Goal: Obtain resource: Download file/media

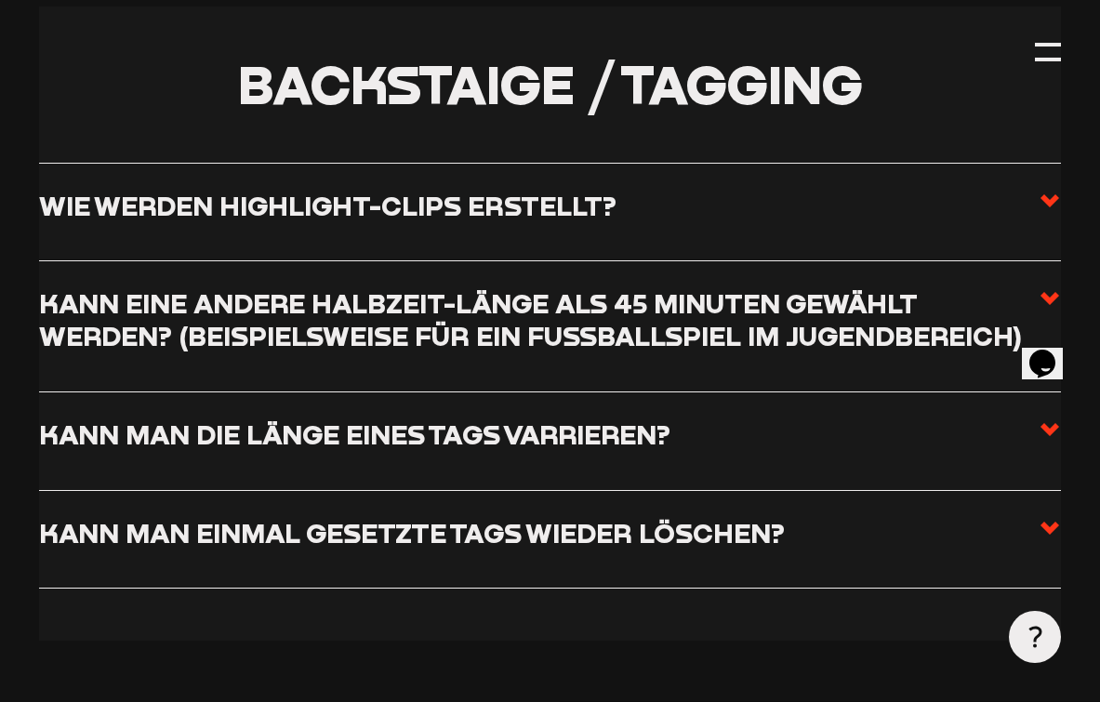
scroll to position [5170, 0]
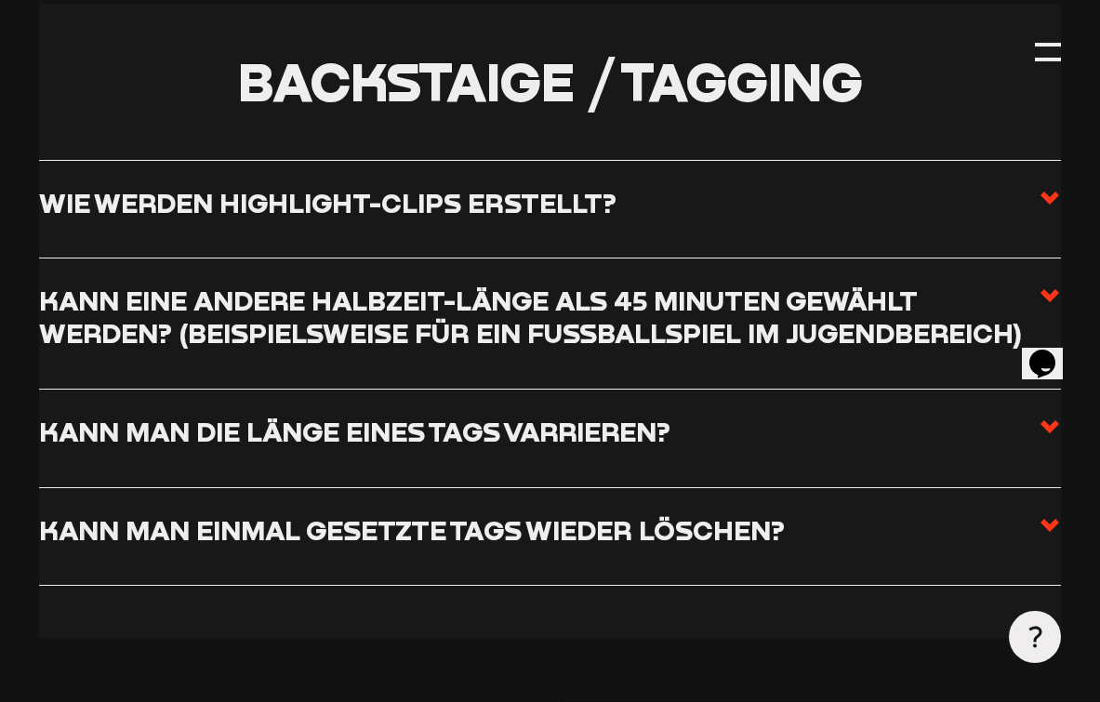
click at [1051, 191] on use at bounding box center [1049, 197] width 19 height 13
click at [0, 0] on input "Wie werden Highlight-Clips erstellt?" at bounding box center [0, 0] width 0 height 0
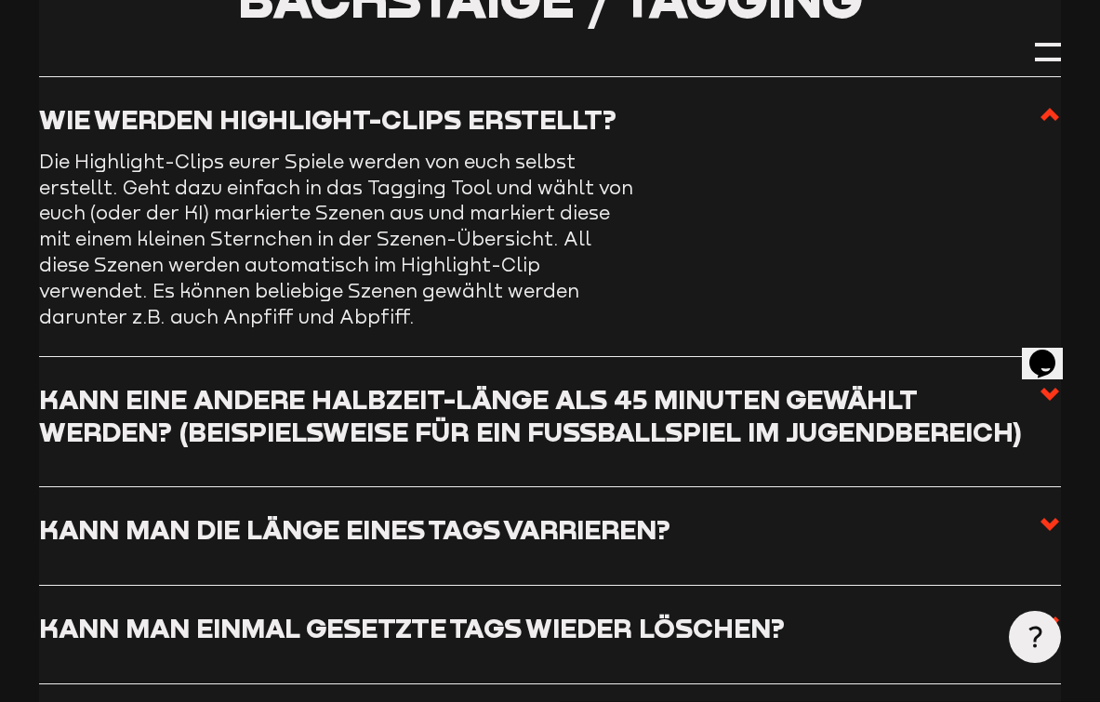
scroll to position [5258, 0]
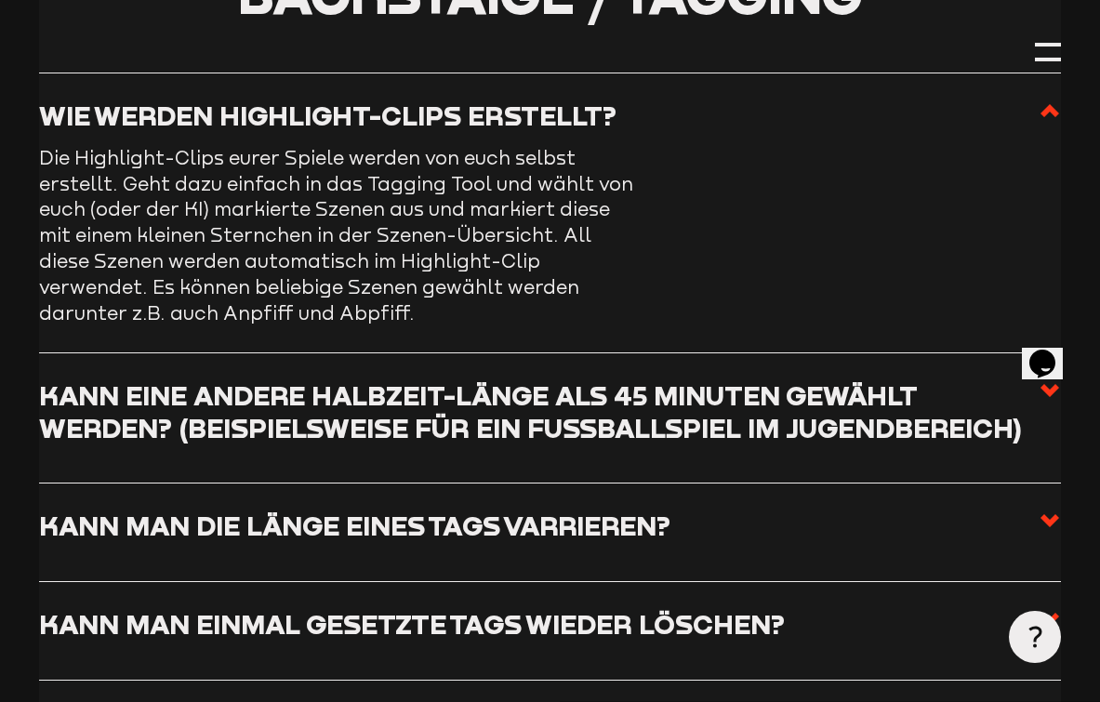
click at [968, 379] on h3 "Kann eine andere Halbzeit-Länge als 45 Minuten gewählt werden? (beispielsweise …" at bounding box center [538, 411] width 999 height 65
click at [0, 0] on input "Kann eine andere Halbzeit-Länge als 45 Minuten gewählt werden? (beispielsweise …" at bounding box center [0, 0] width 0 height 0
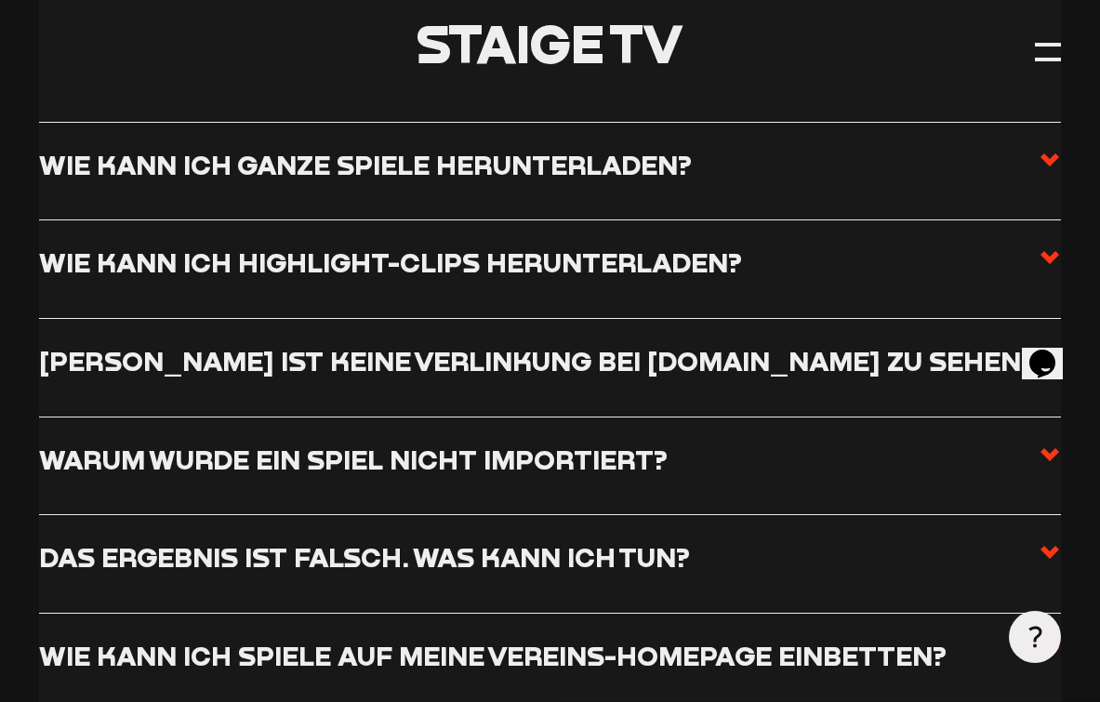
scroll to position [6711, 0]
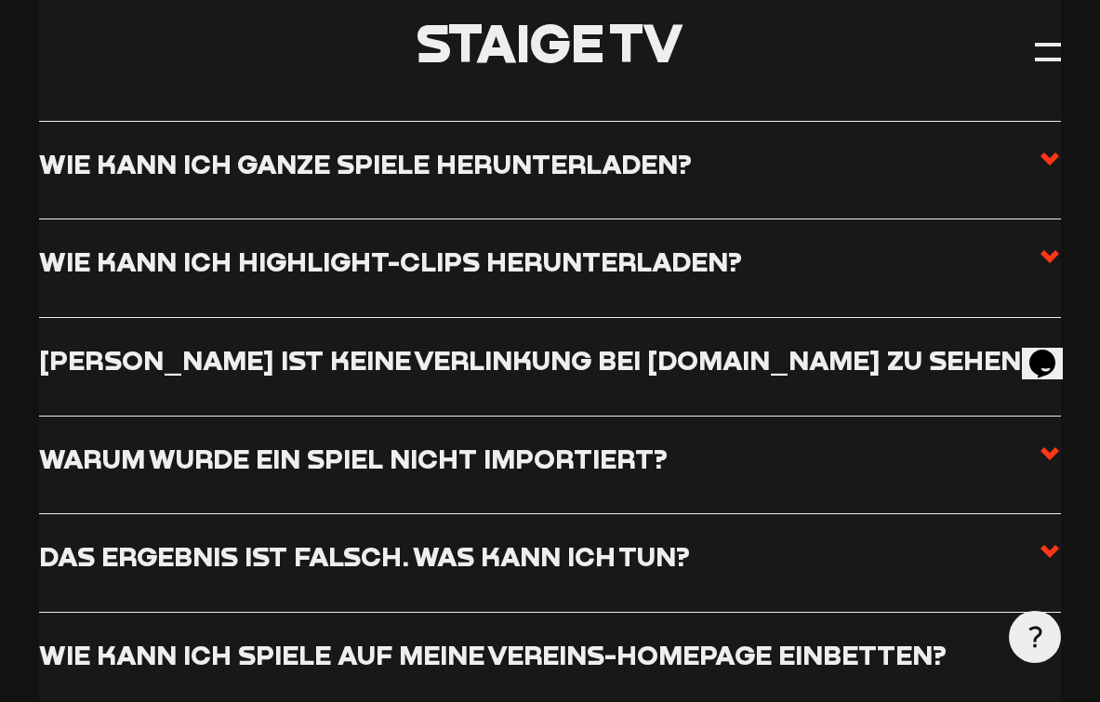
click at [638, 148] on h3 "Wie kann ich ganze Spiele herunterladen?" at bounding box center [365, 164] width 653 height 33
click at [0, 0] on input "Wie kann ich ganze Spiele herunterladen?" at bounding box center [0, 0] width 0 height 0
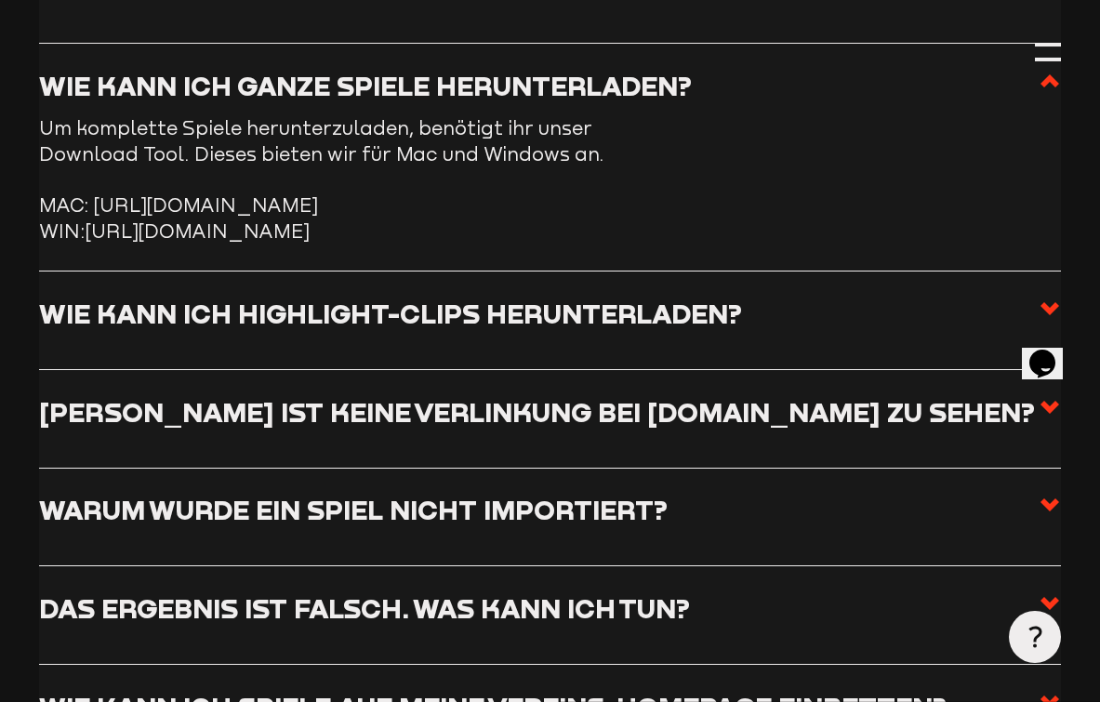
click at [494, 192] on li "MAC: [URL][DOMAIN_NAME]" at bounding box center [550, 205] width 1022 height 26
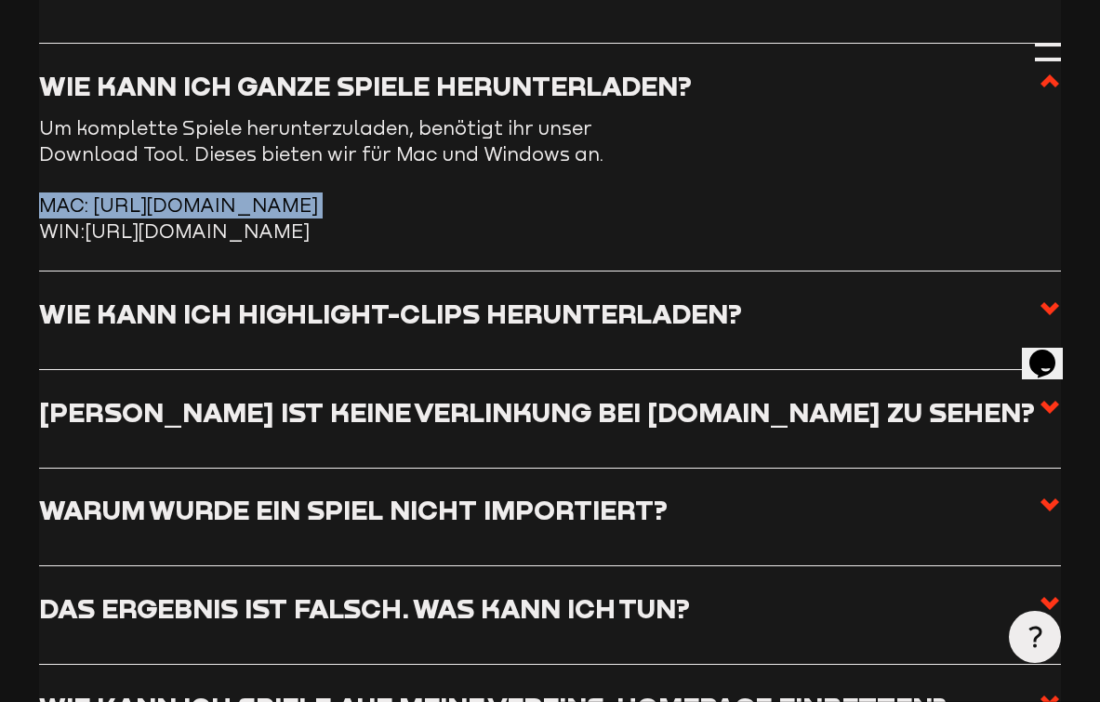
click at [494, 192] on li "MAC: [URL][DOMAIN_NAME]" at bounding box center [550, 205] width 1022 height 26
click at [553, 192] on li "MAC: [URL][DOMAIN_NAME]" at bounding box center [550, 205] width 1022 height 26
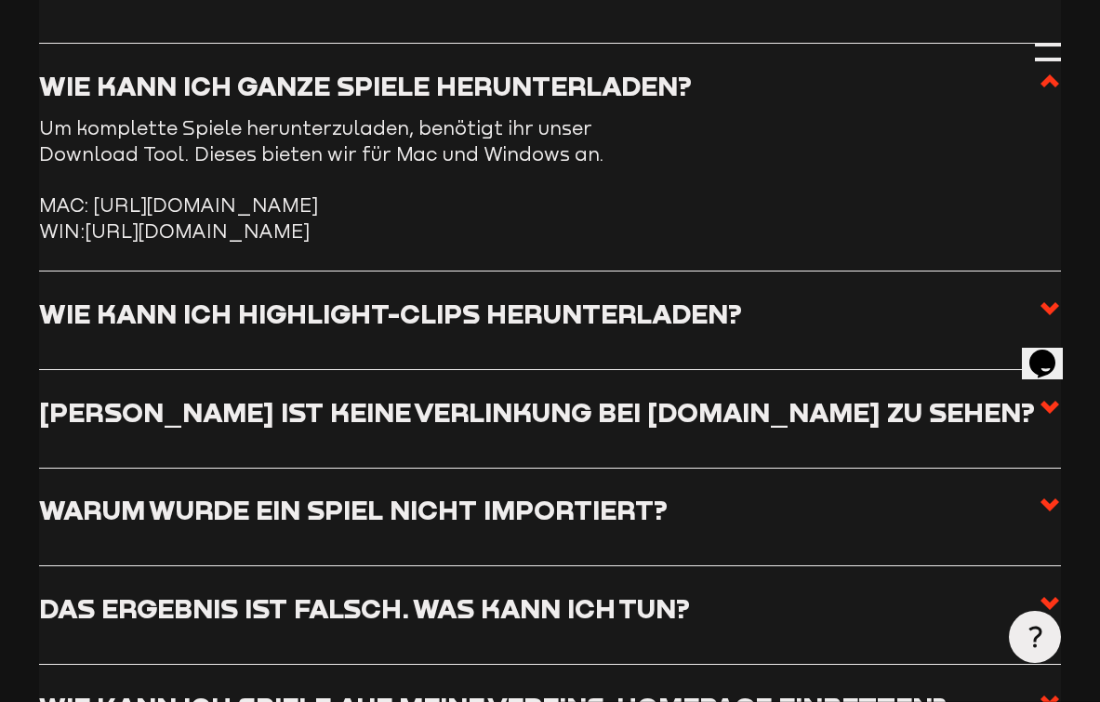
click at [553, 192] on li "MAC: [URL][DOMAIN_NAME]" at bounding box center [550, 205] width 1022 height 26
click at [879, 192] on li "MAC: [URL][DOMAIN_NAME]" at bounding box center [550, 205] width 1022 height 26
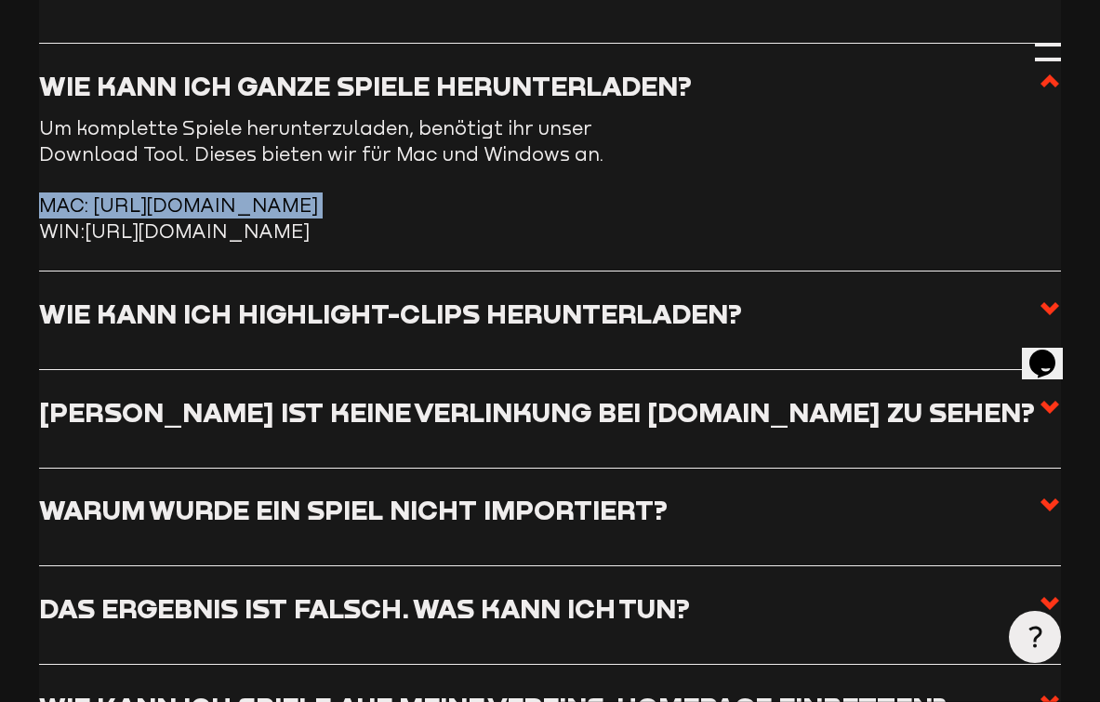
click at [879, 192] on li "MAC: [URL][DOMAIN_NAME]" at bounding box center [550, 205] width 1022 height 26
click at [678, 192] on li "MAC: [URL][DOMAIN_NAME]" at bounding box center [550, 205] width 1022 height 26
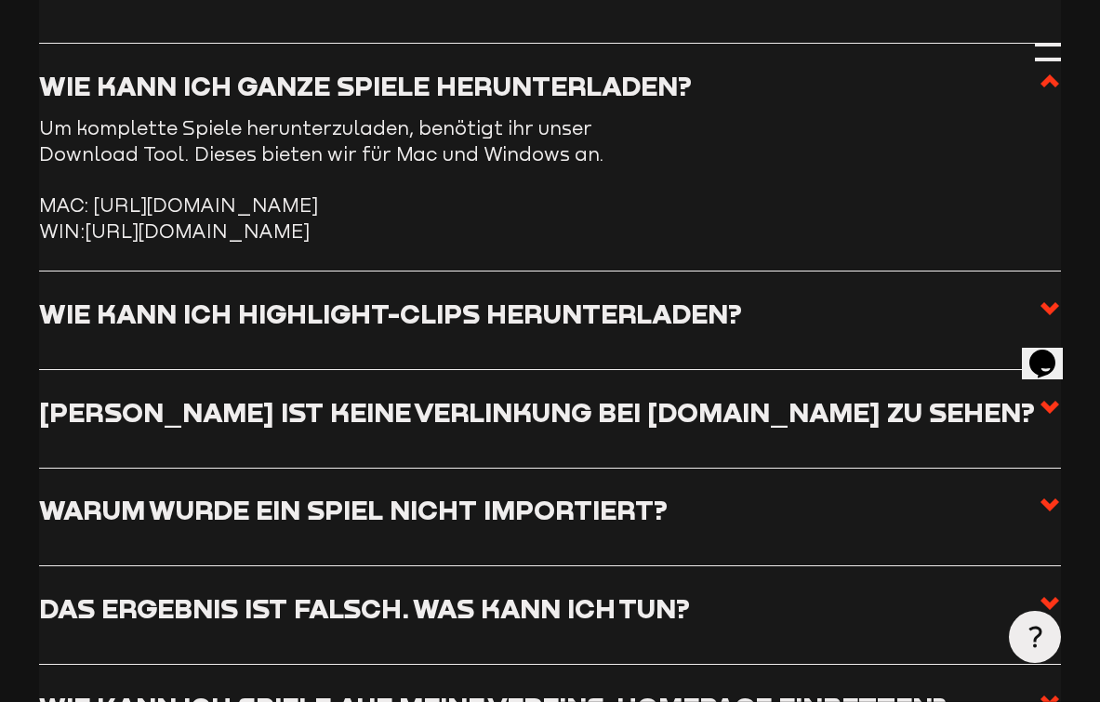
click at [678, 192] on li "MAC: [URL][DOMAIN_NAME]" at bounding box center [550, 205] width 1022 height 26
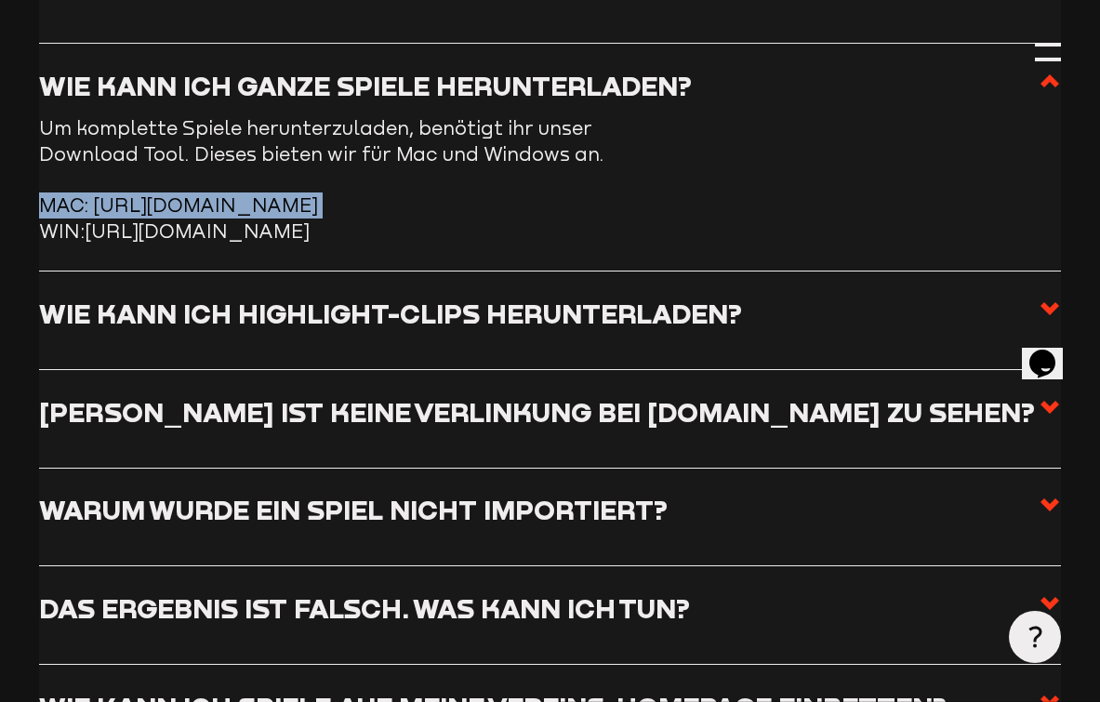
click at [678, 192] on li "MAC: [URL][DOMAIN_NAME]" at bounding box center [550, 205] width 1022 height 26
click at [310, 220] on link "[URL][DOMAIN_NAME]" at bounding box center [198, 230] width 224 height 21
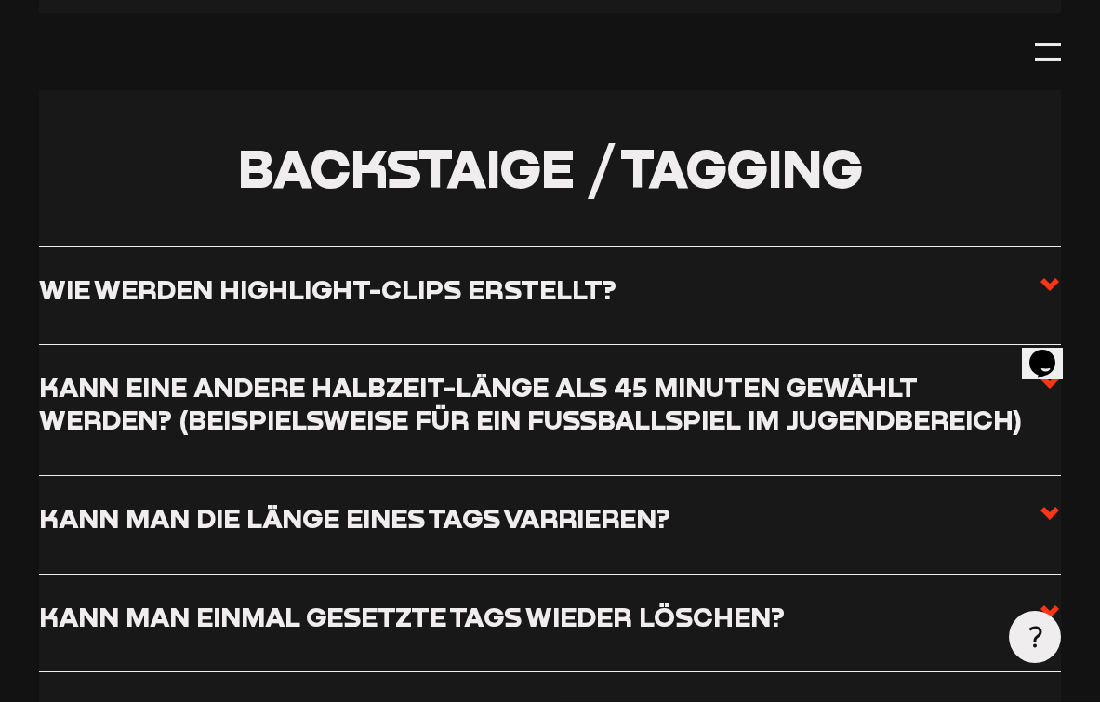
scroll to position [5093, 0]
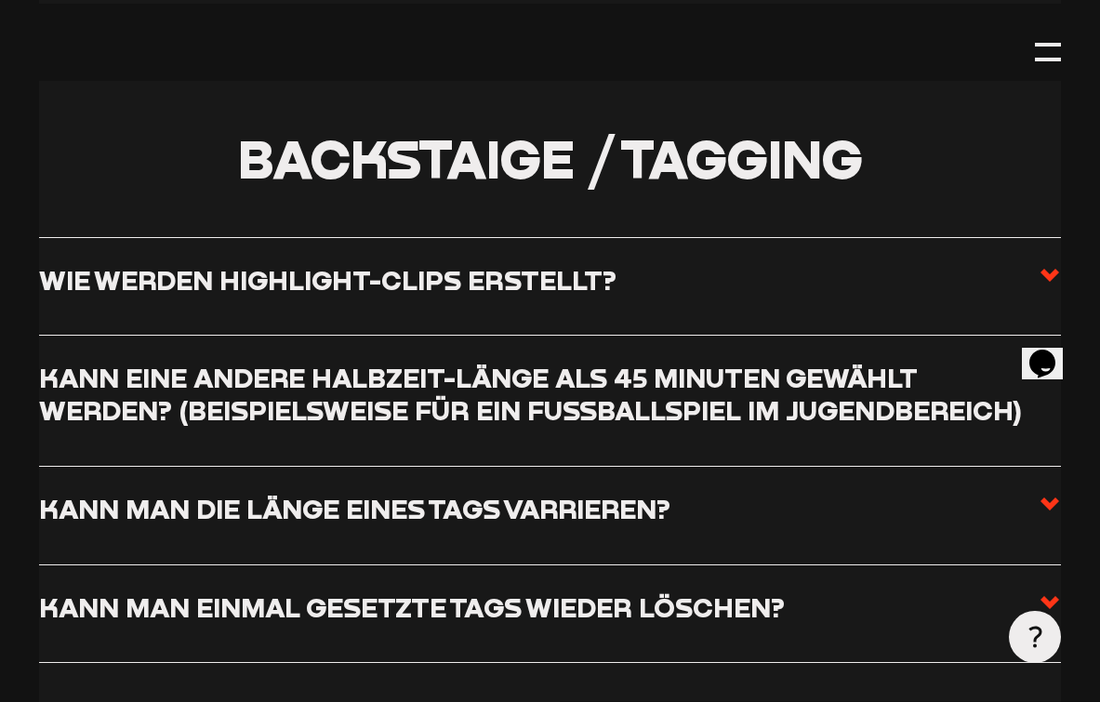
click at [569, 264] on h3 "Wie werden Highlight-Clips erstellt?" at bounding box center [327, 280] width 577 height 33
click at [0, 0] on input "Wie werden Highlight-Clips erstellt?" at bounding box center [0, 0] width 0 height 0
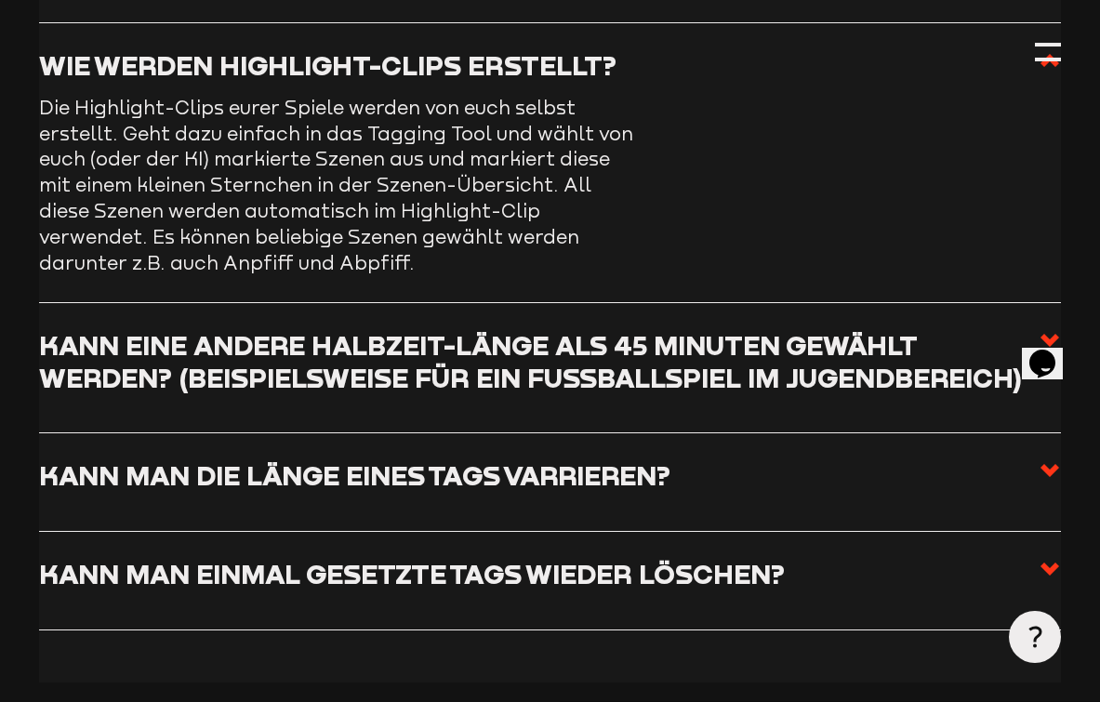
scroll to position [5327, 0]
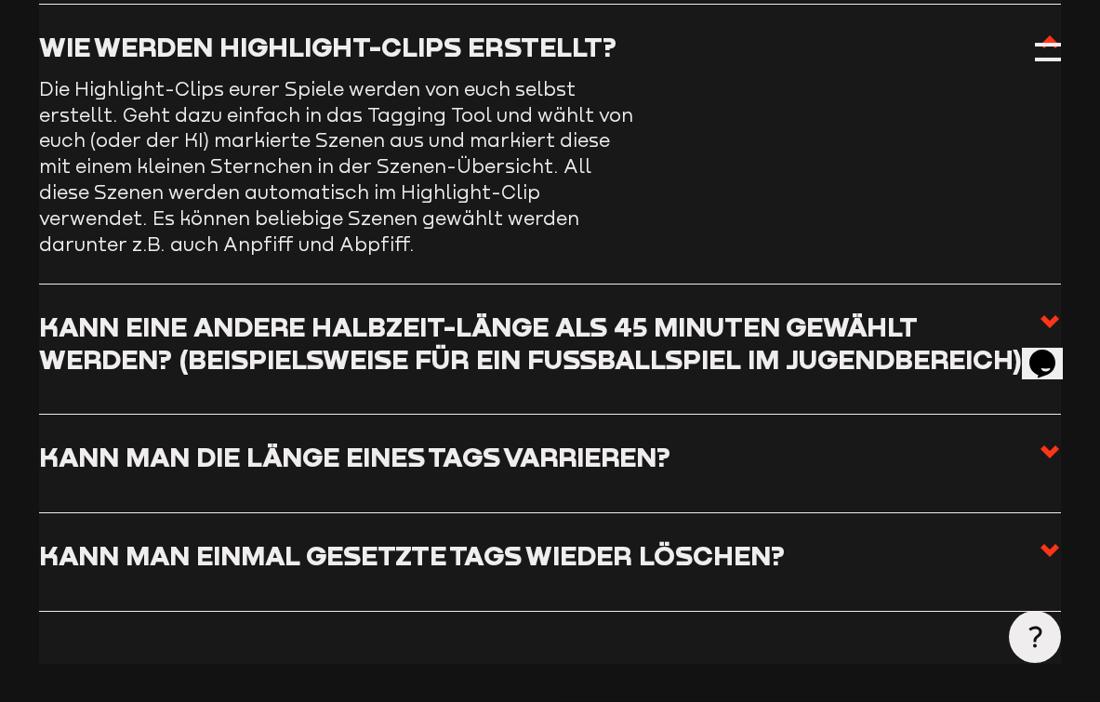
click at [511, 539] on h3 "Kann man einmal gesetzte Tags wieder löschen?" at bounding box center [412, 555] width 746 height 33
click at [0, 0] on input "Kann man einmal gesetzte Tags wieder löschen?" at bounding box center [0, 0] width 0 height 0
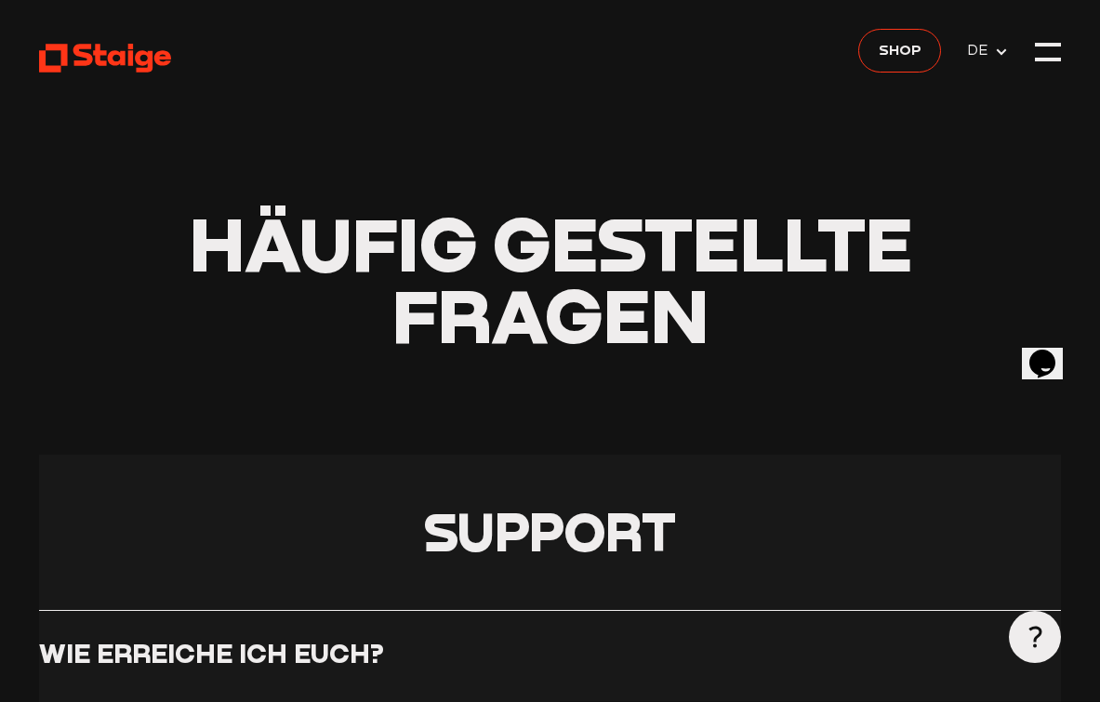
scroll to position [0, 0]
